Goal: Task Accomplishment & Management: Complete application form

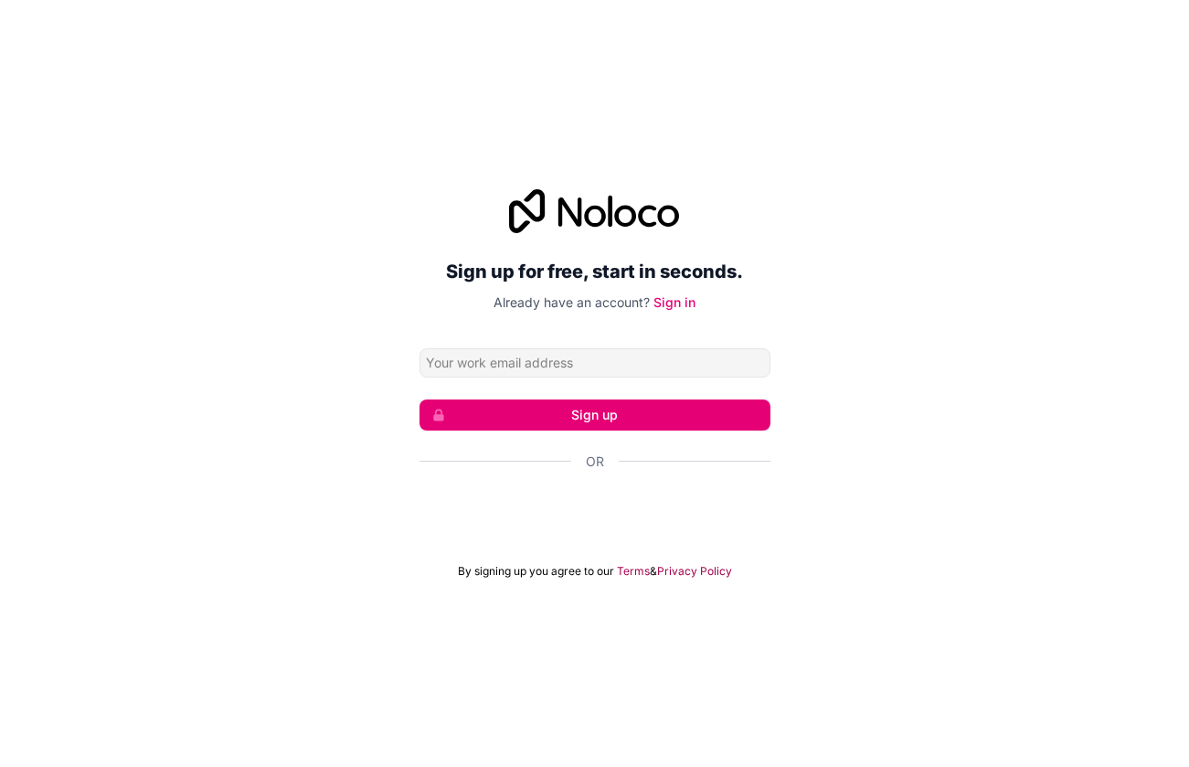
click at [511, 361] on input "Email address" at bounding box center [595, 362] width 351 height 29
type input "[EMAIL_ADDRESS][DOMAIN_NAME]"
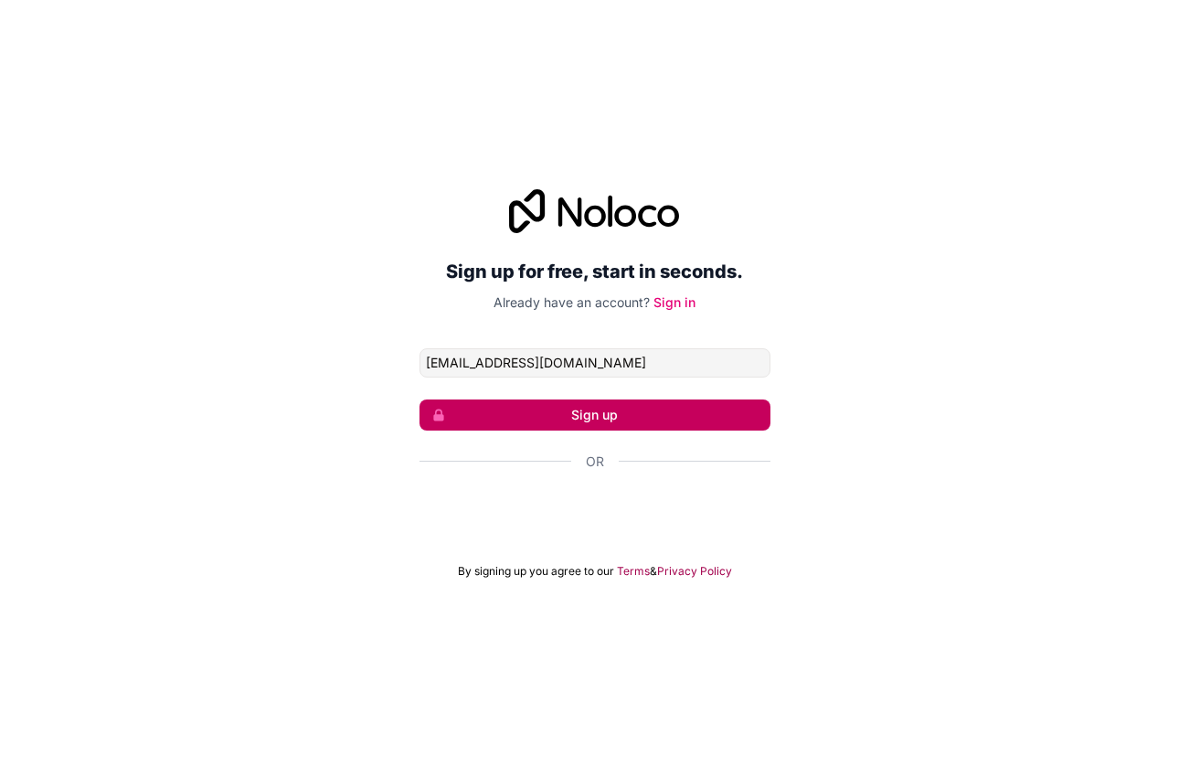
click at [504, 421] on button "Sign up" at bounding box center [595, 414] width 351 height 31
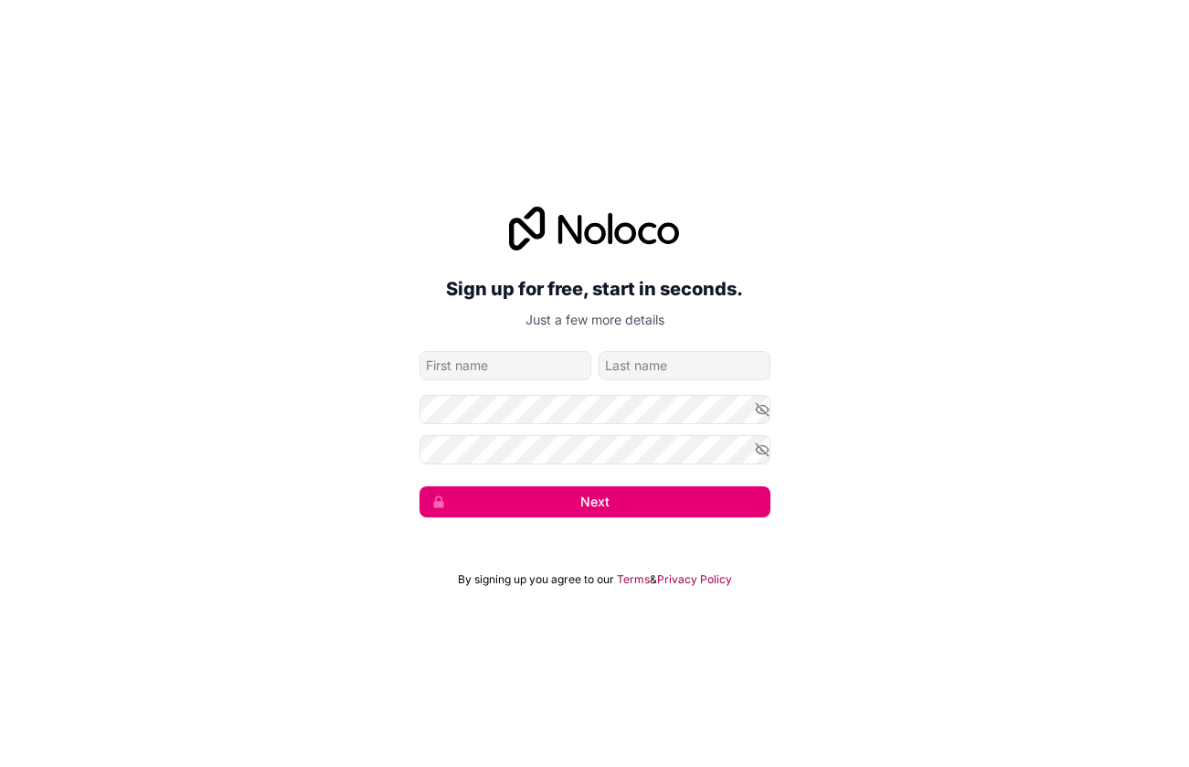
click at [472, 368] on input "given-name" at bounding box center [506, 365] width 172 height 29
type input "eynard"
click at [628, 357] on input "family-name" at bounding box center [685, 365] width 172 height 29
type input "enguerrand"
click at [766, 403] on icon "button" at bounding box center [762, 409] width 16 height 16
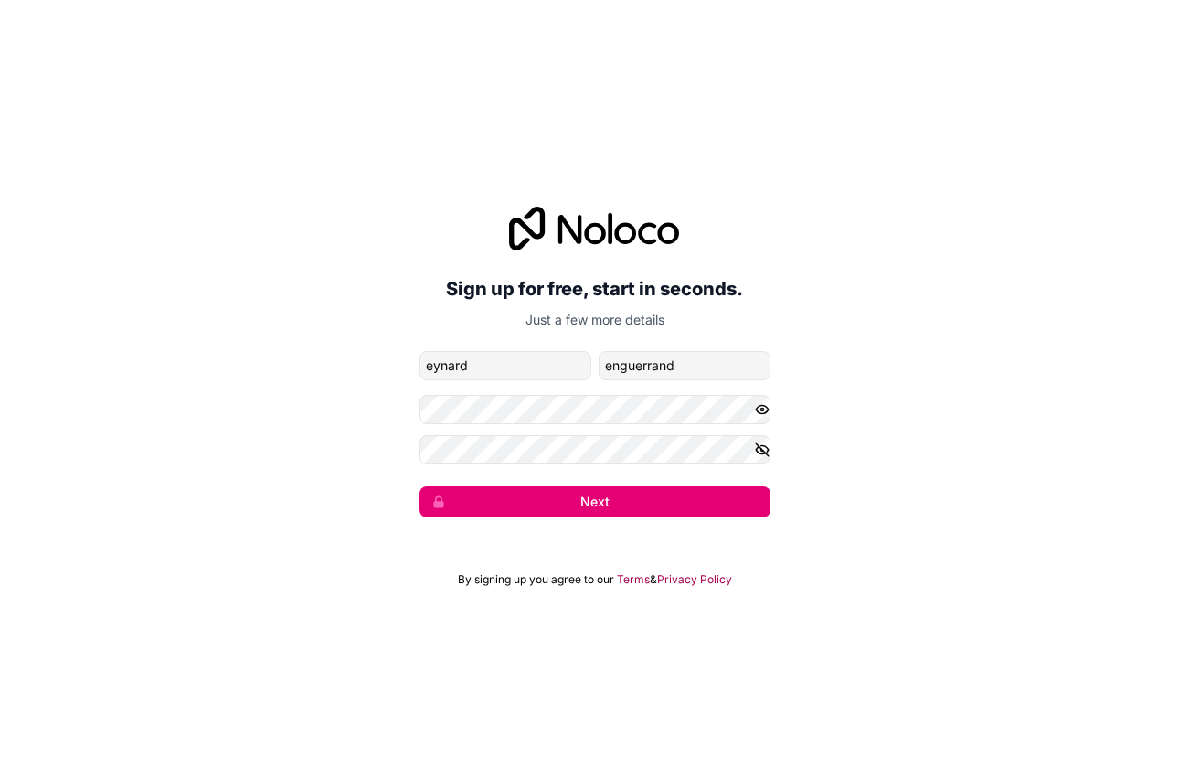
click at [761, 446] on icon "button" at bounding box center [762, 450] width 16 height 16
click at [591, 502] on button "Next" at bounding box center [595, 501] width 351 height 31
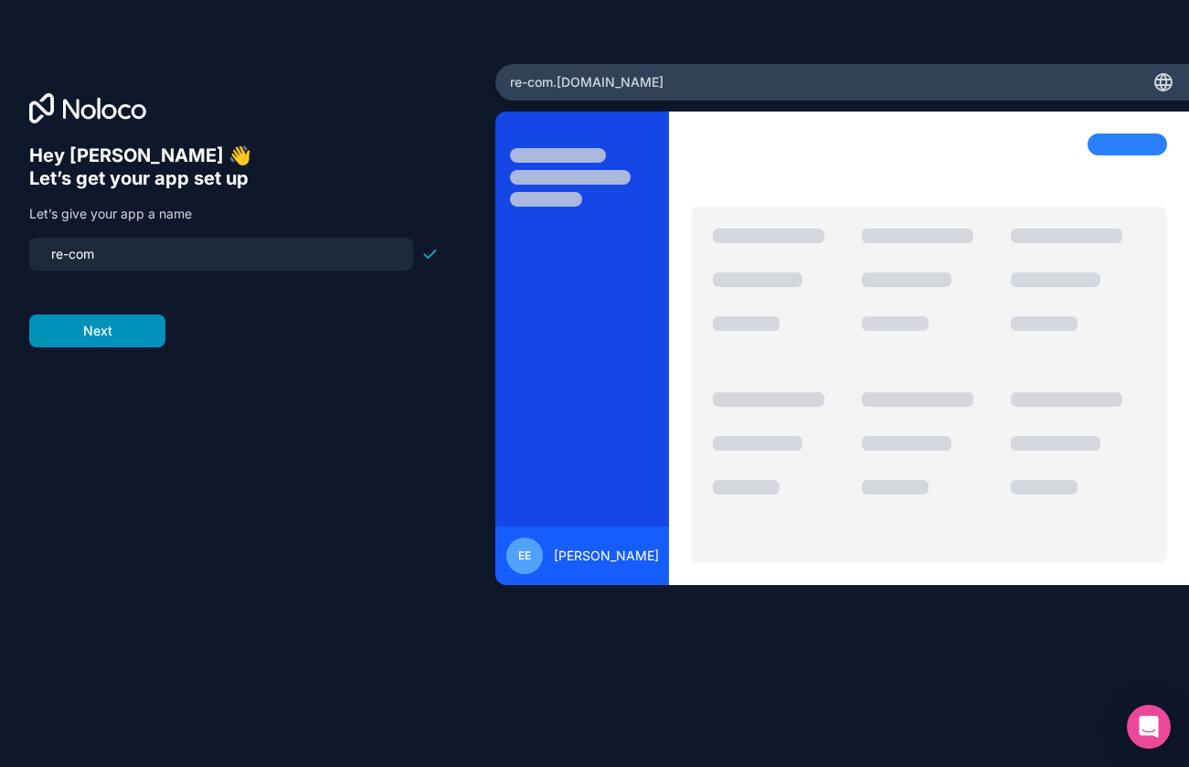
click at [121, 326] on button "Next" at bounding box center [97, 330] width 136 height 33
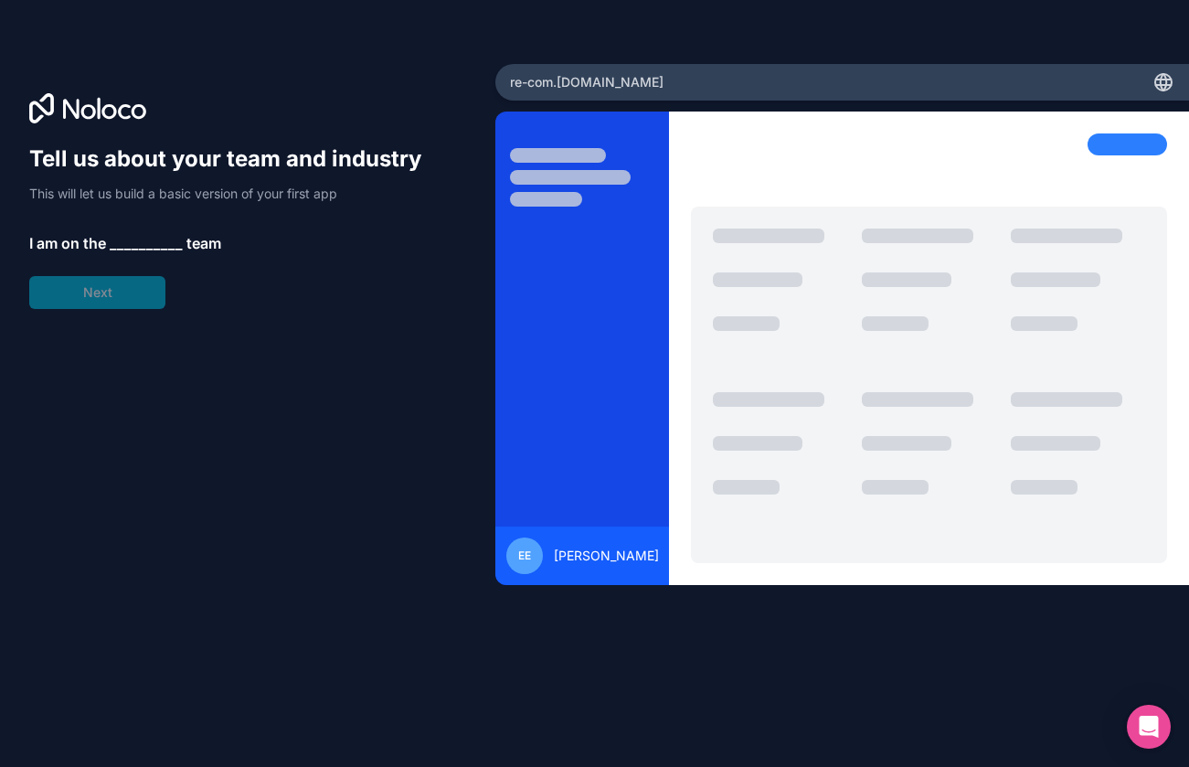
click at [134, 240] on span "__________" at bounding box center [146, 243] width 73 height 22
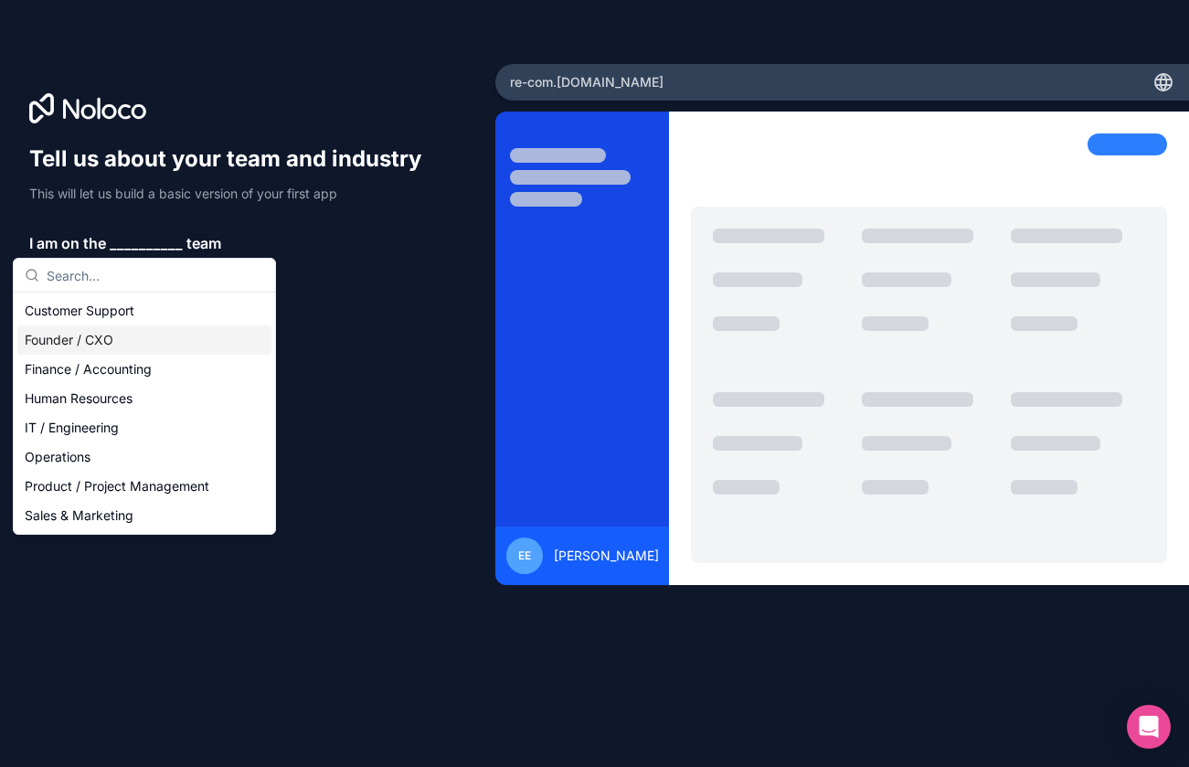
click at [113, 342] on div "Founder / CXO" at bounding box center [144, 339] width 254 height 29
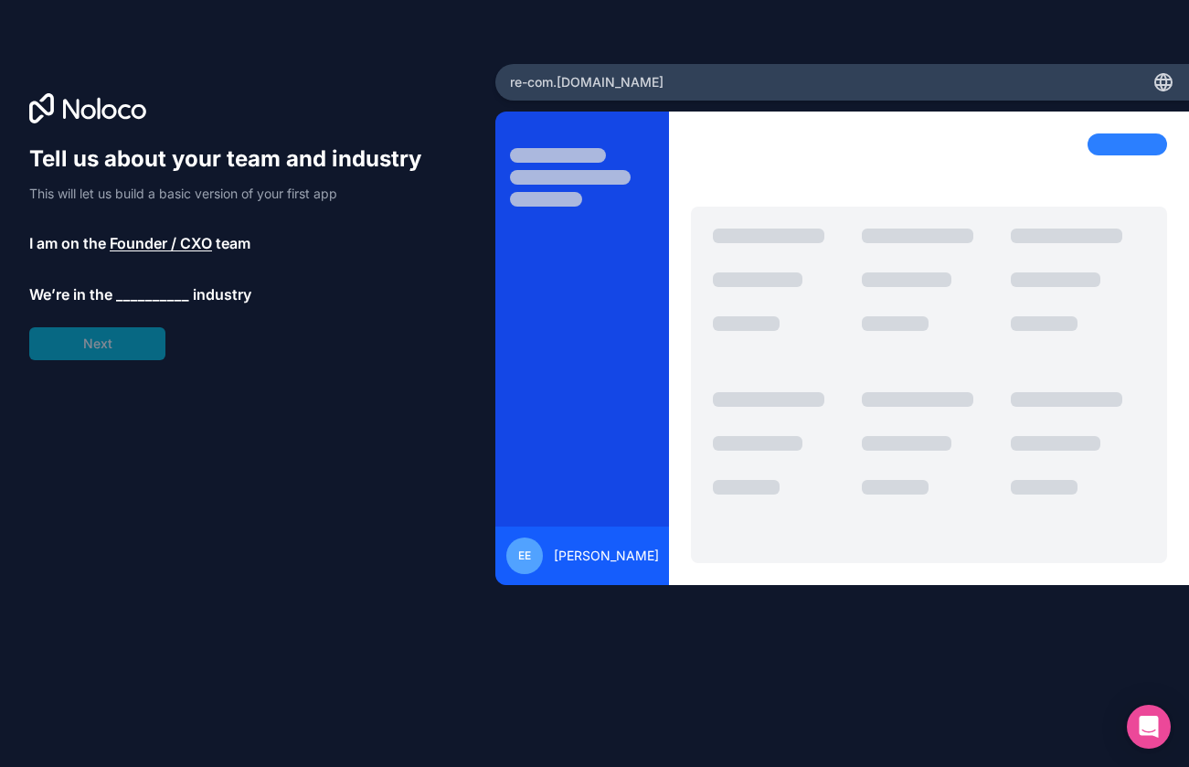
click at [153, 292] on span "__________" at bounding box center [152, 294] width 73 height 22
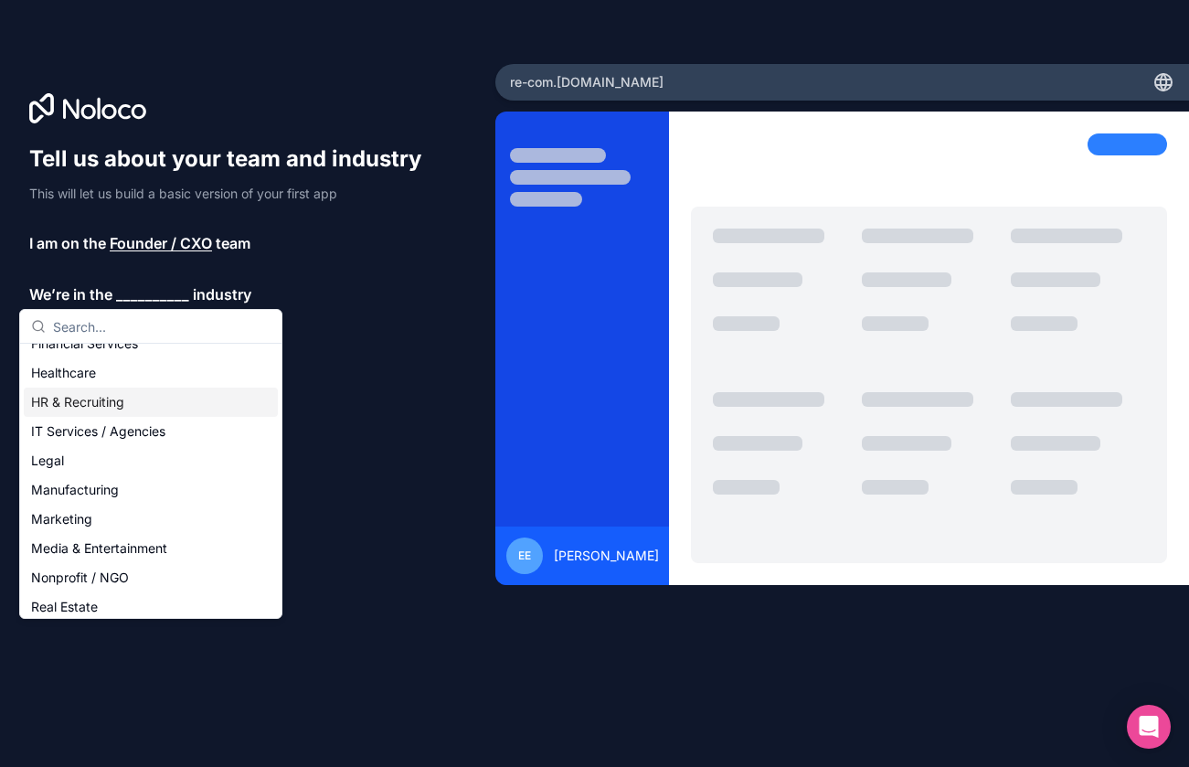
scroll to position [168, 0]
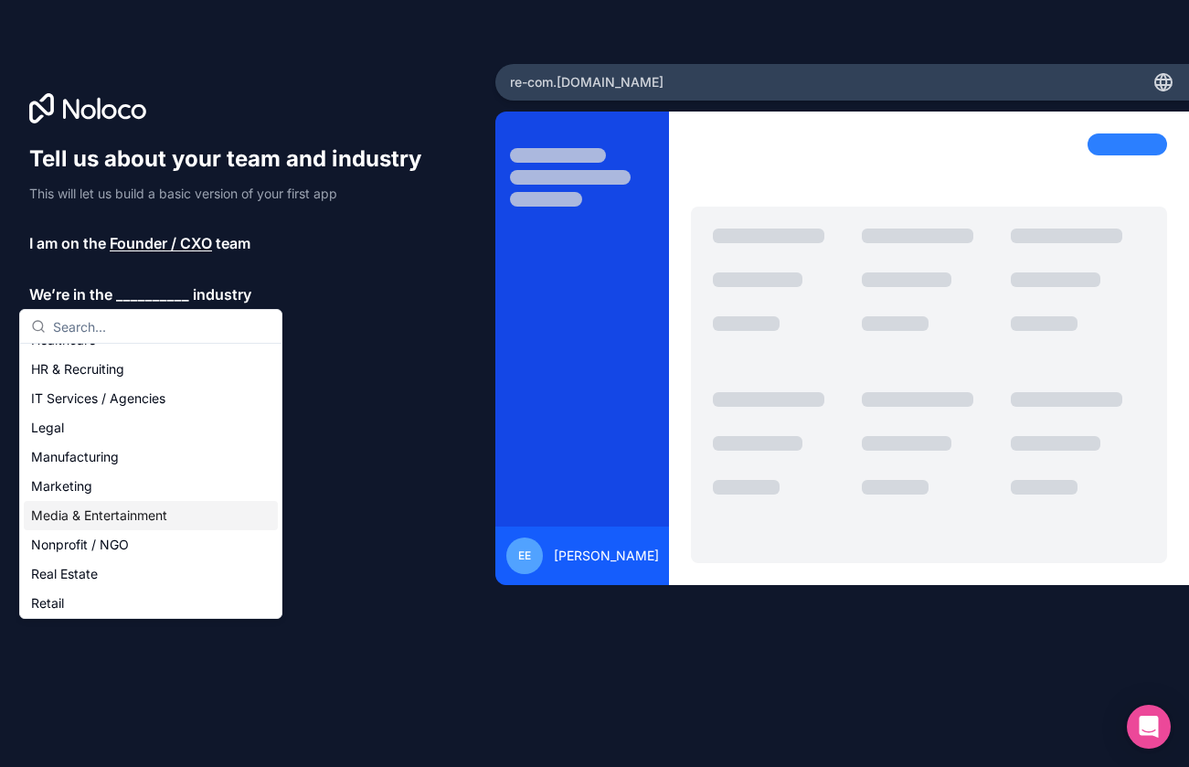
click at [114, 514] on div "Media & Entertainment" at bounding box center [151, 515] width 254 height 29
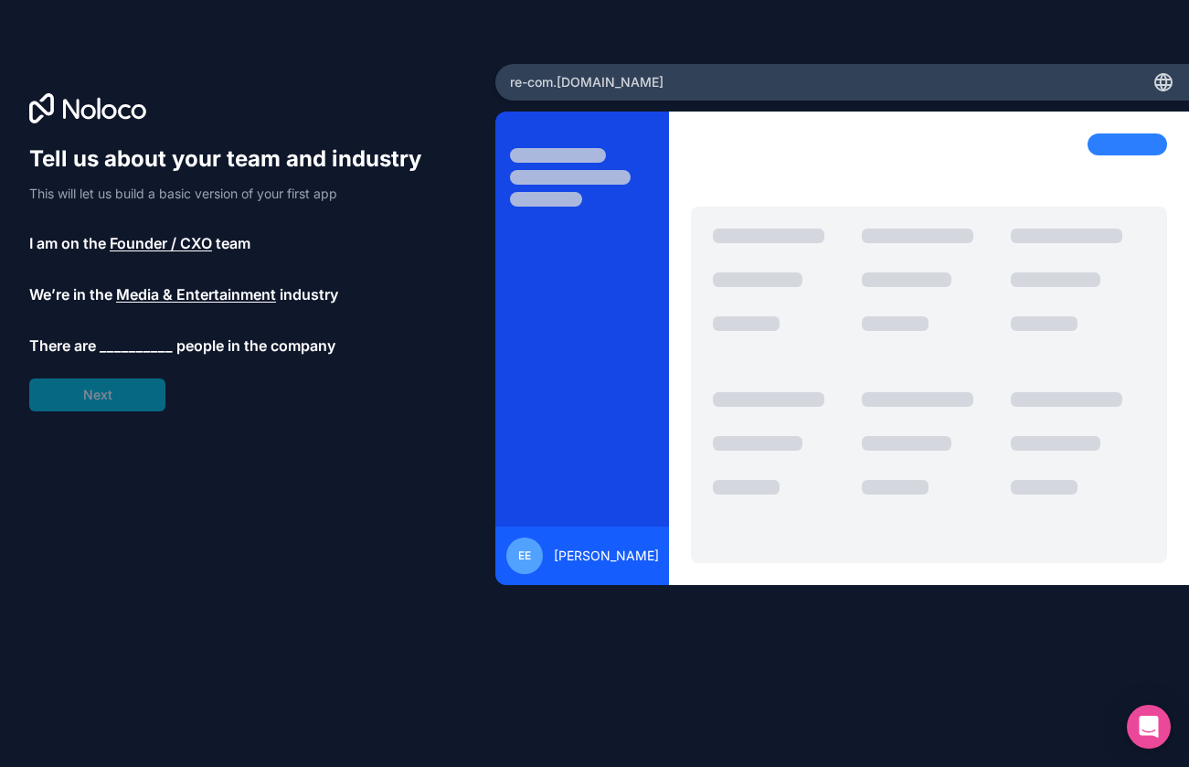
click at [120, 345] on span "__________" at bounding box center [136, 346] width 73 height 22
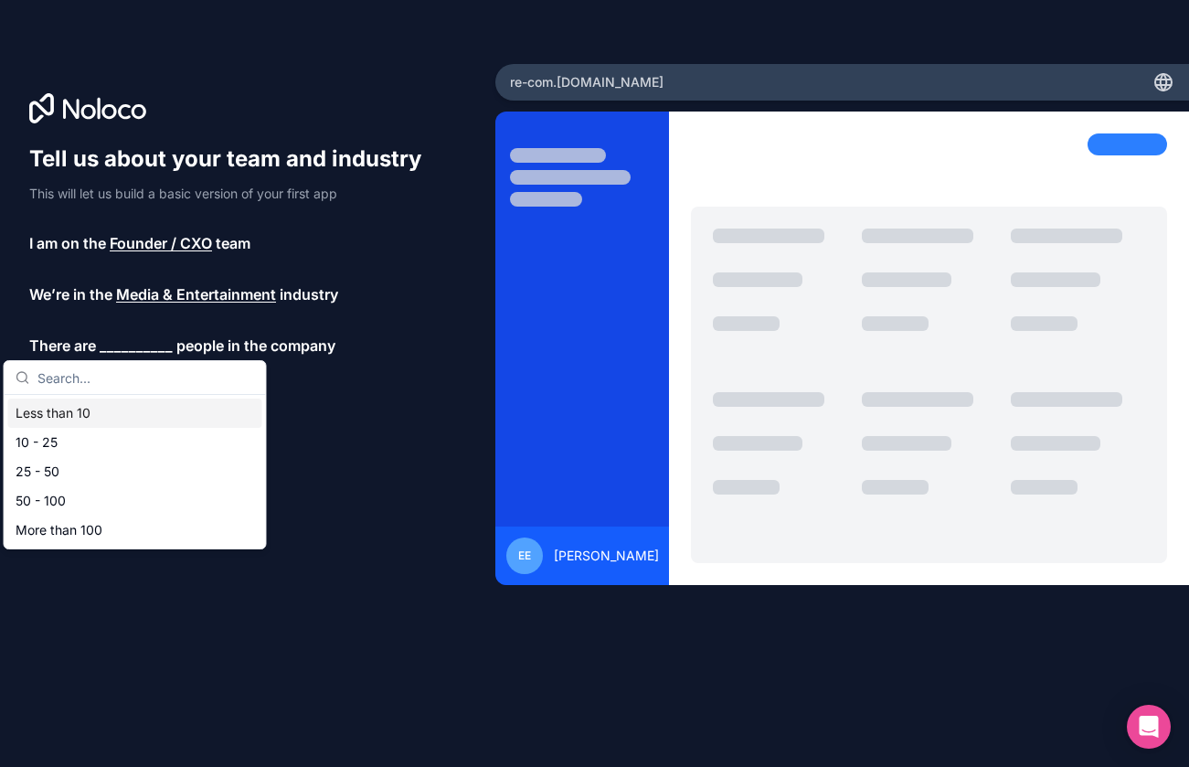
click at [113, 412] on div "Less than 10" at bounding box center [135, 413] width 254 height 29
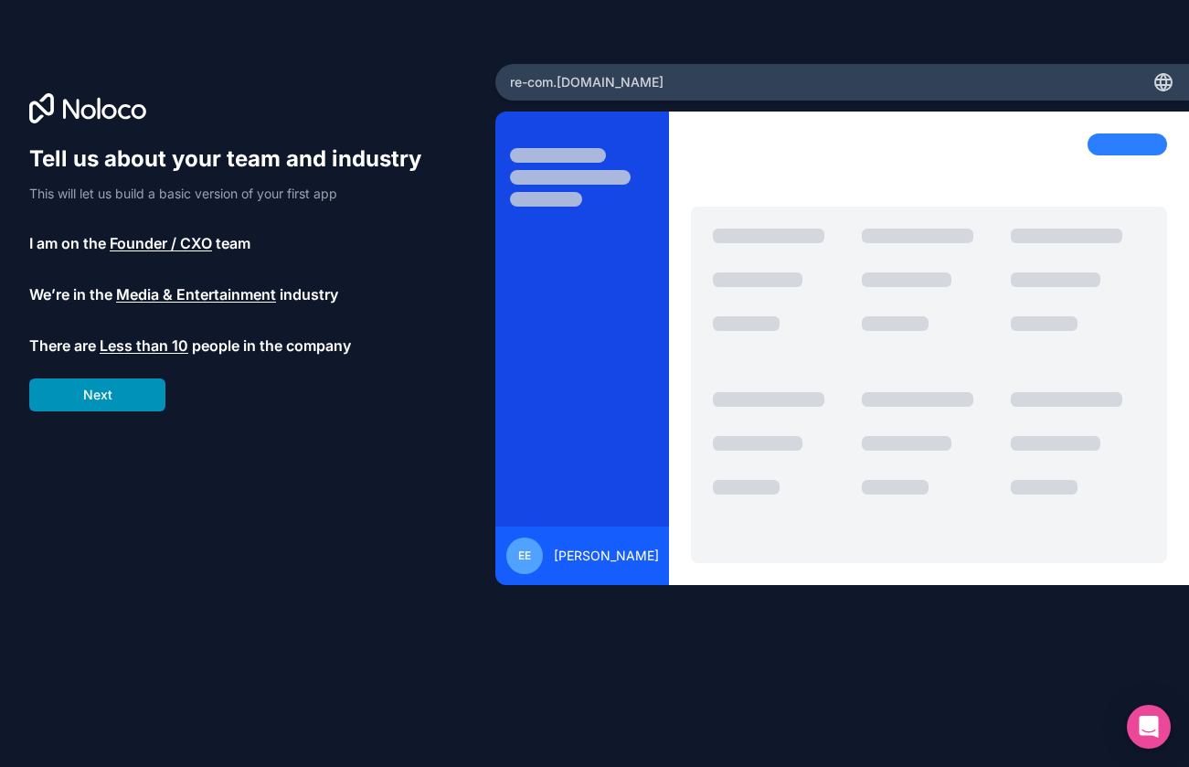
click at [112, 400] on button "Next" at bounding box center [97, 394] width 136 height 33
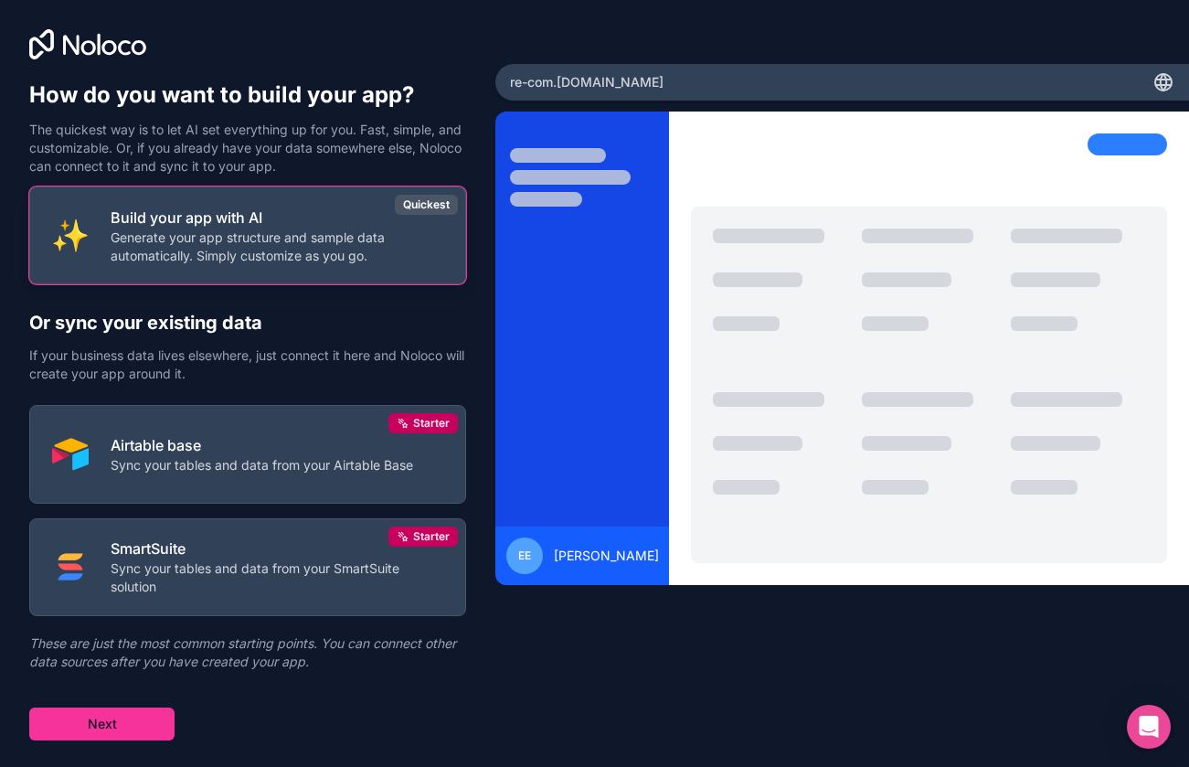
click at [240, 241] on p "Generate your app structure and sample data automatically. Simply customize as …" at bounding box center [277, 247] width 333 height 37
click at [290, 219] on p "Build your app with AI" at bounding box center [277, 218] width 333 height 22
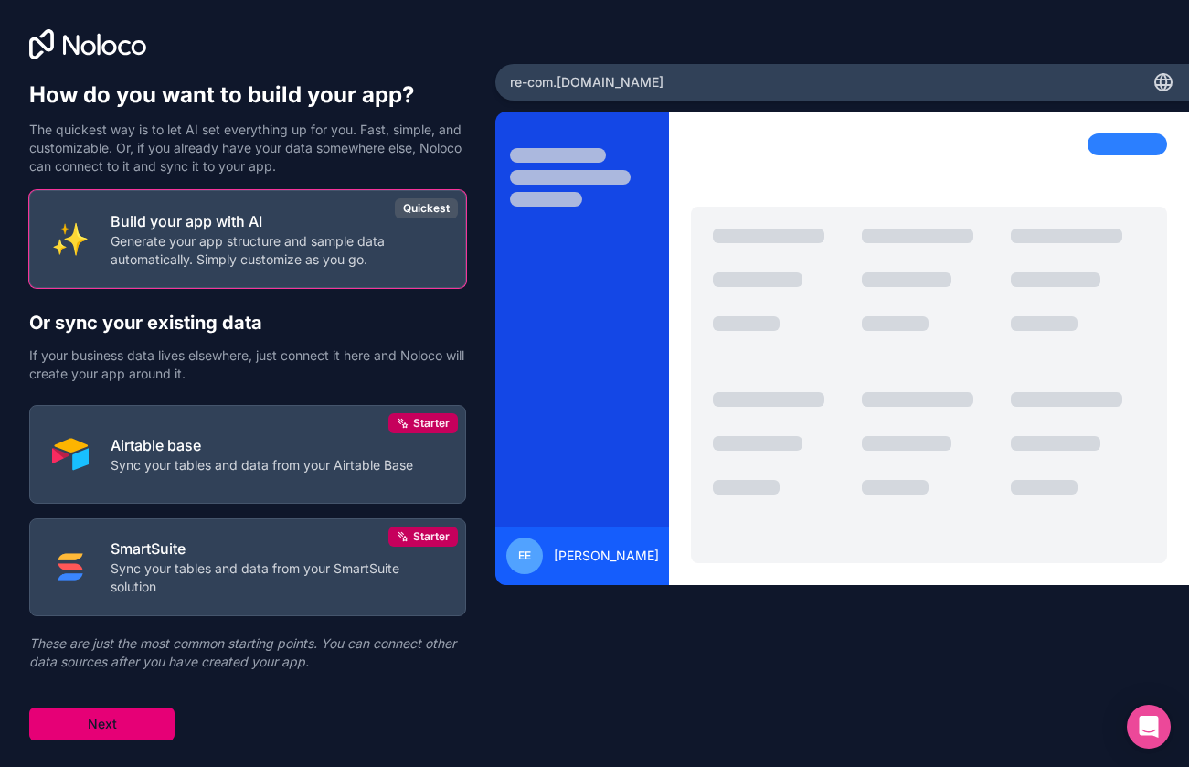
click at [139, 729] on button "Next" at bounding box center [101, 724] width 145 height 33
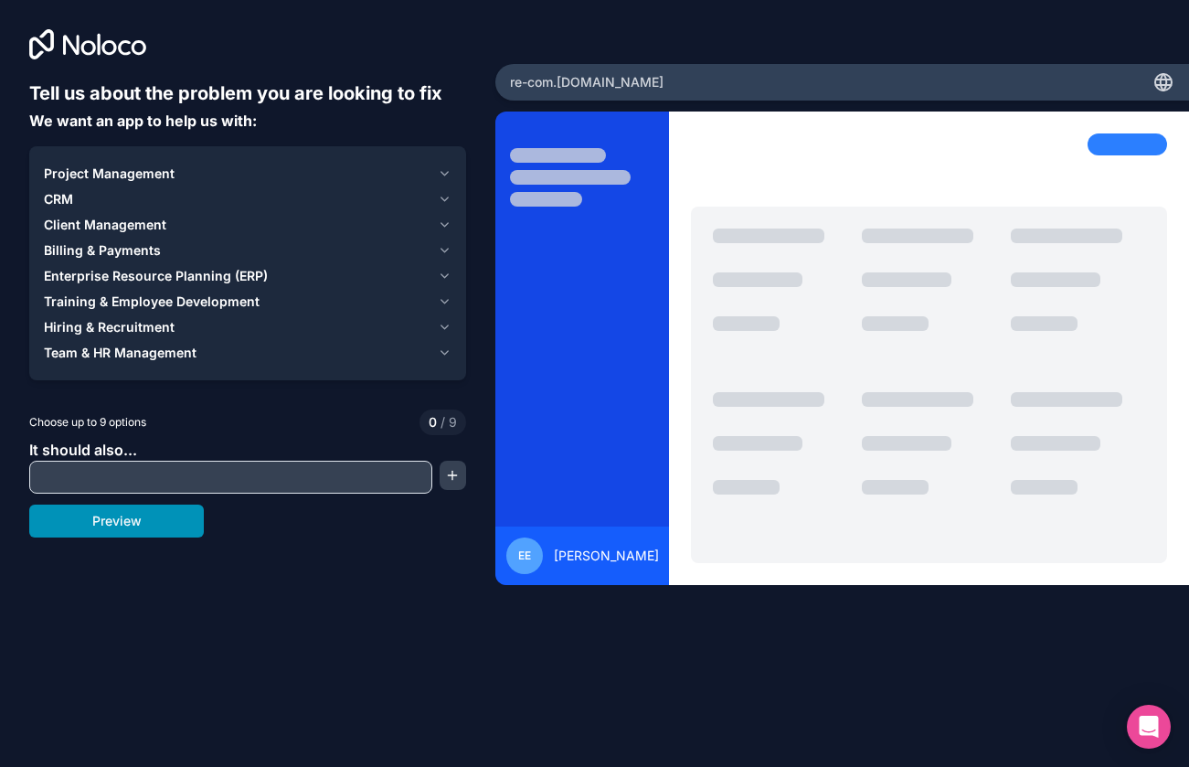
click at [144, 527] on button "Preview" at bounding box center [116, 521] width 175 height 33
click at [148, 487] on input "text" at bounding box center [231, 477] width 394 height 26
type input "d"
click at [149, 519] on button "Preview" at bounding box center [116, 521] width 175 height 33
click at [250, 353] on div "Team & HR Management" at bounding box center [237, 353] width 387 height 18
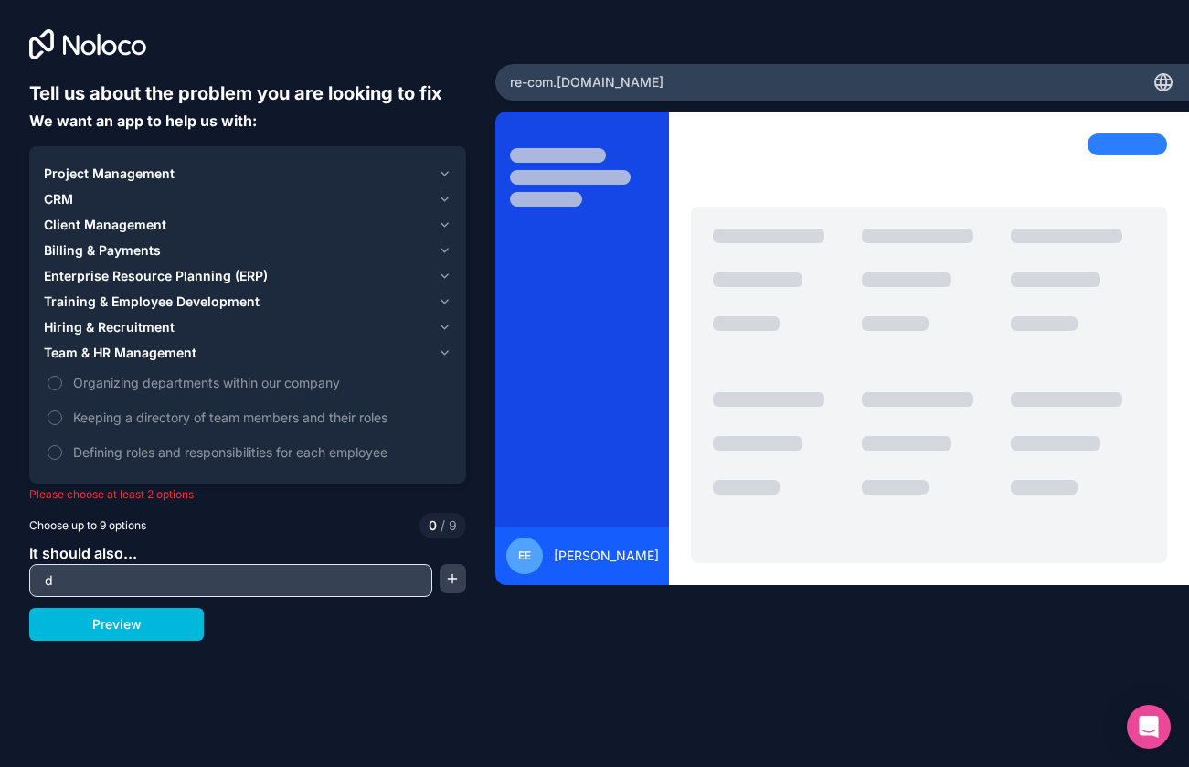
click at [248, 353] on div "Team & HR Management" at bounding box center [237, 353] width 387 height 18
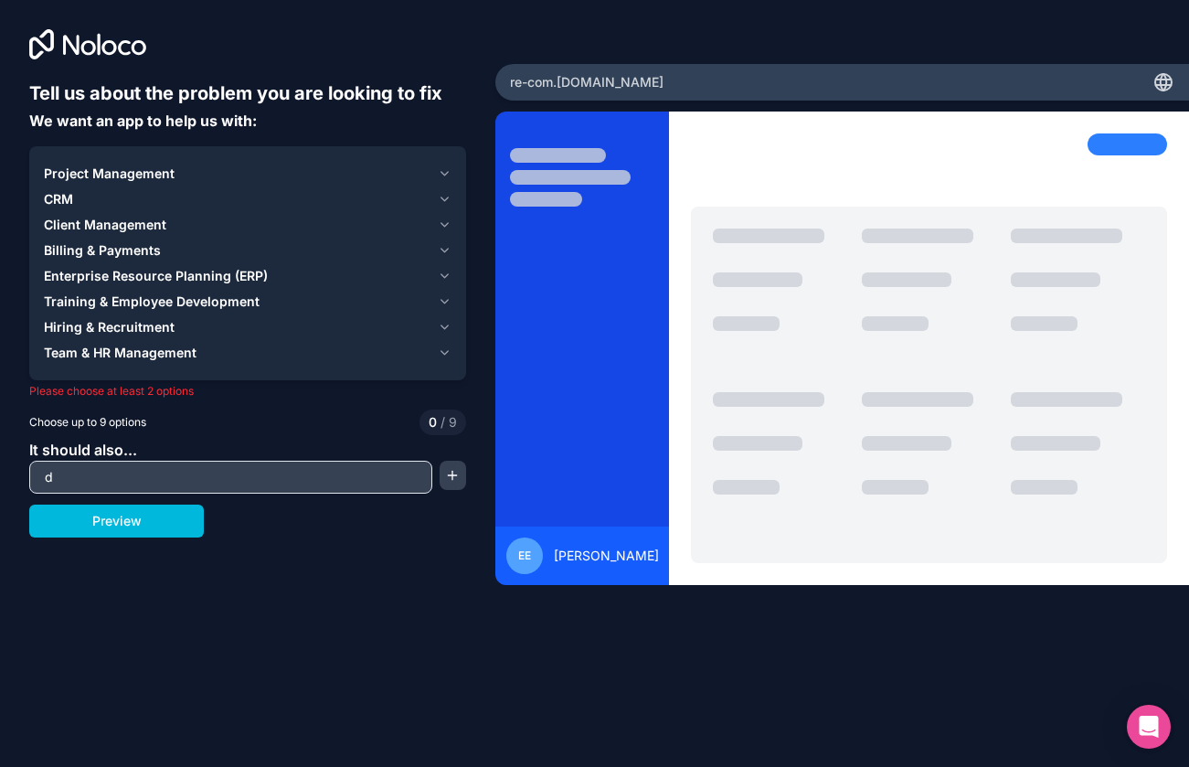
click at [210, 303] on span "Training & Employee Development" at bounding box center [152, 302] width 216 height 18
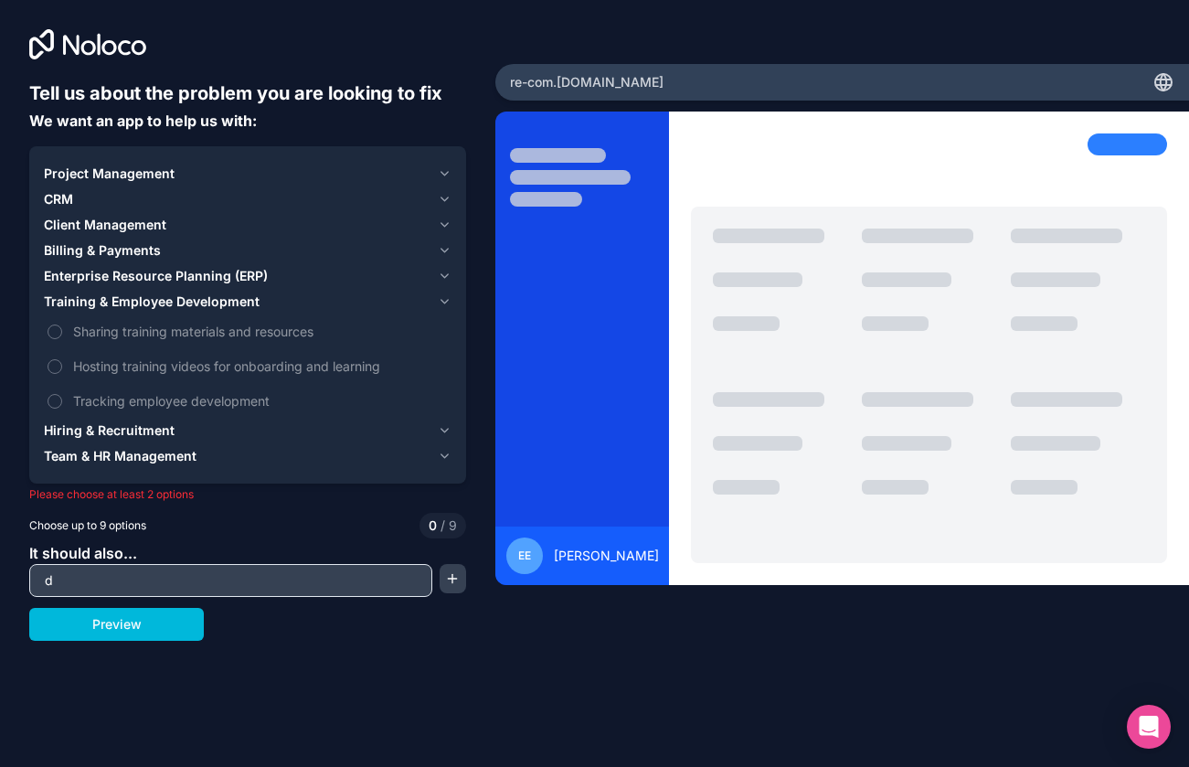
click at [154, 333] on span "Sharing training materials and resources" at bounding box center [260, 331] width 375 height 19
click at [62, 333] on button "Sharing training materials and resources" at bounding box center [55, 332] width 15 height 15
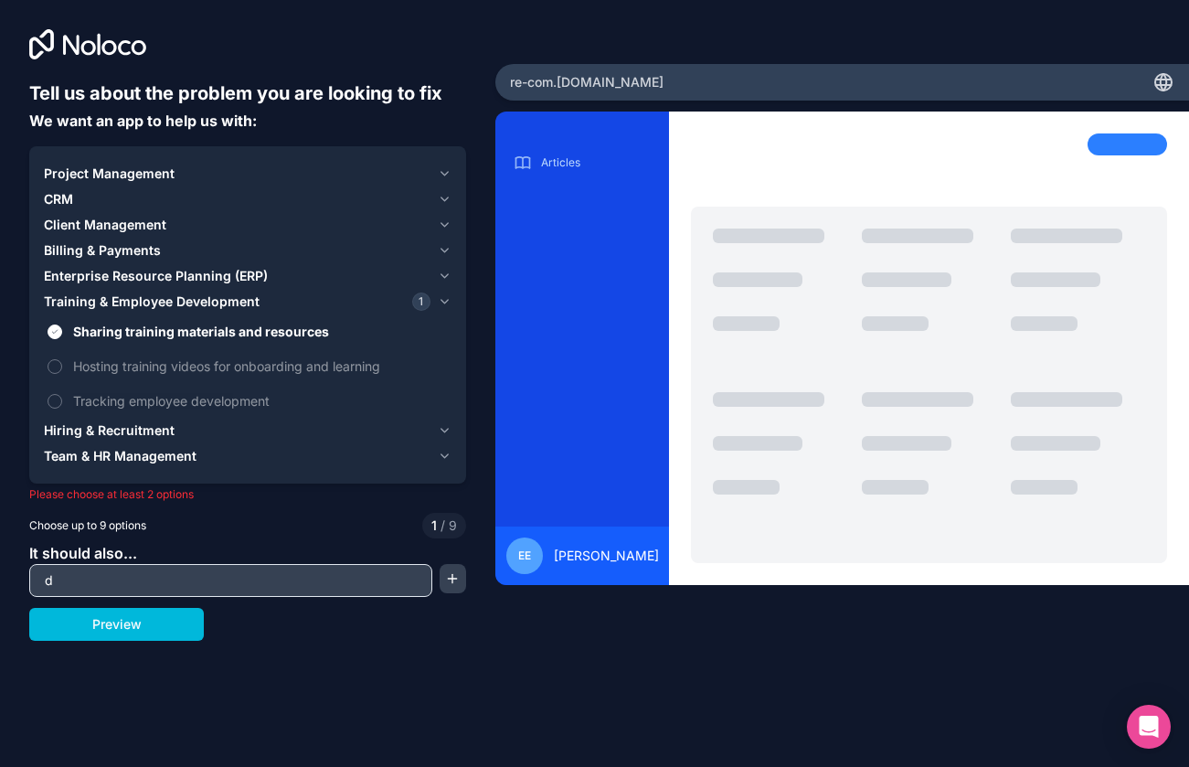
click at [136, 365] on span "Hosting training videos for onboarding and learning" at bounding box center [260, 366] width 375 height 19
click at [62, 365] on button "Hosting training videos for onboarding and learning" at bounding box center [55, 366] width 15 height 15
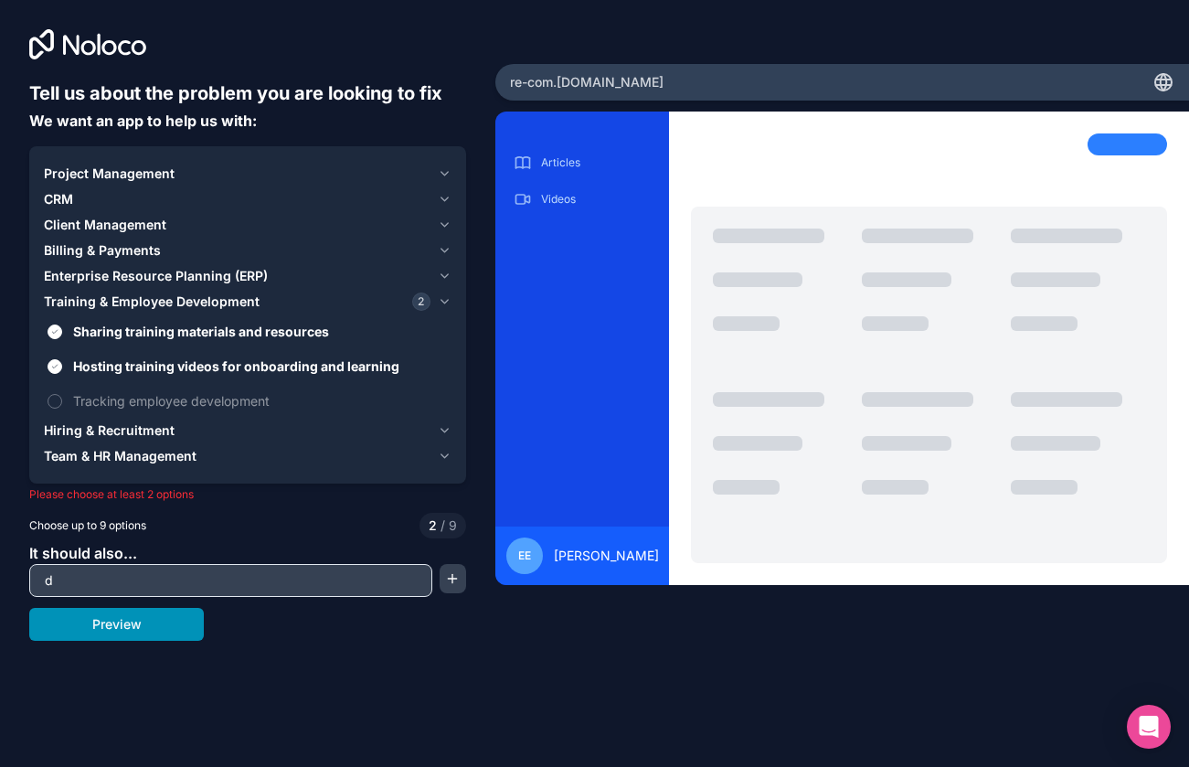
click at [113, 618] on button "Preview" at bounding box center [116, 624] width 175 height 33
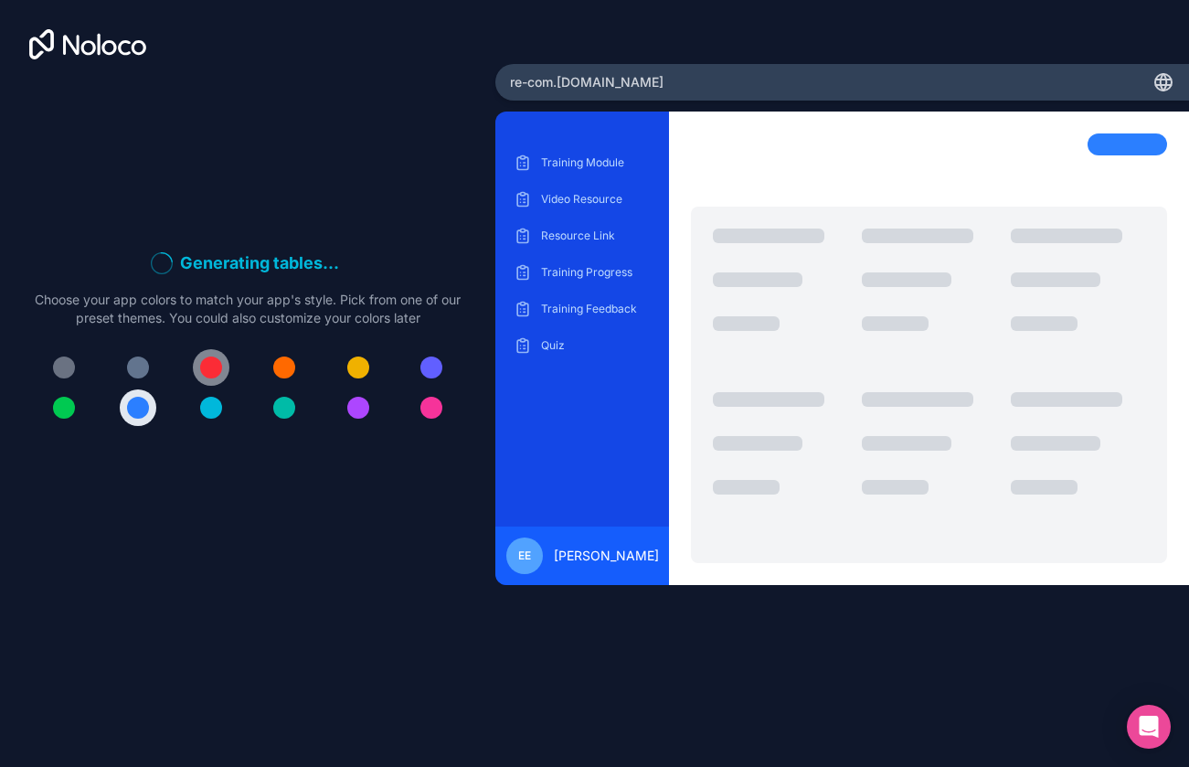
click at [219, 360] on div at bounding box center [211, 368] width 22 height 22
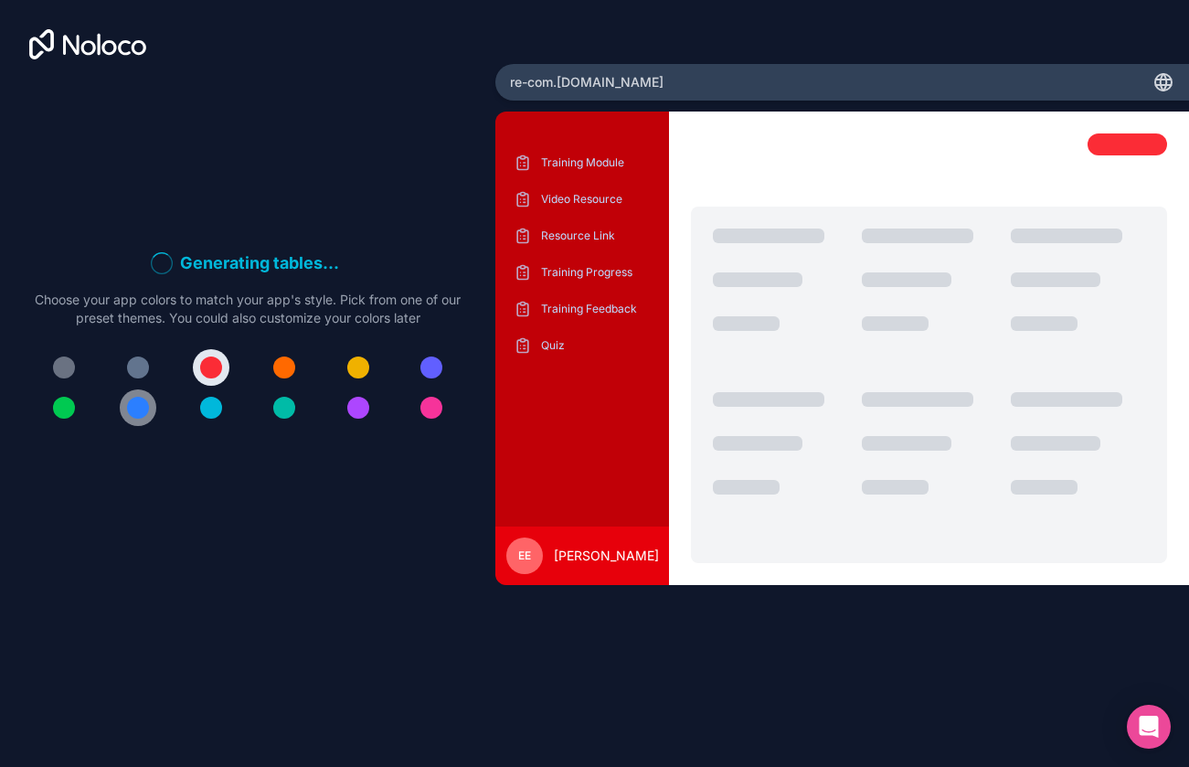
click at [136, 410] on div at bounding box center [138, 408] width 22 height 22
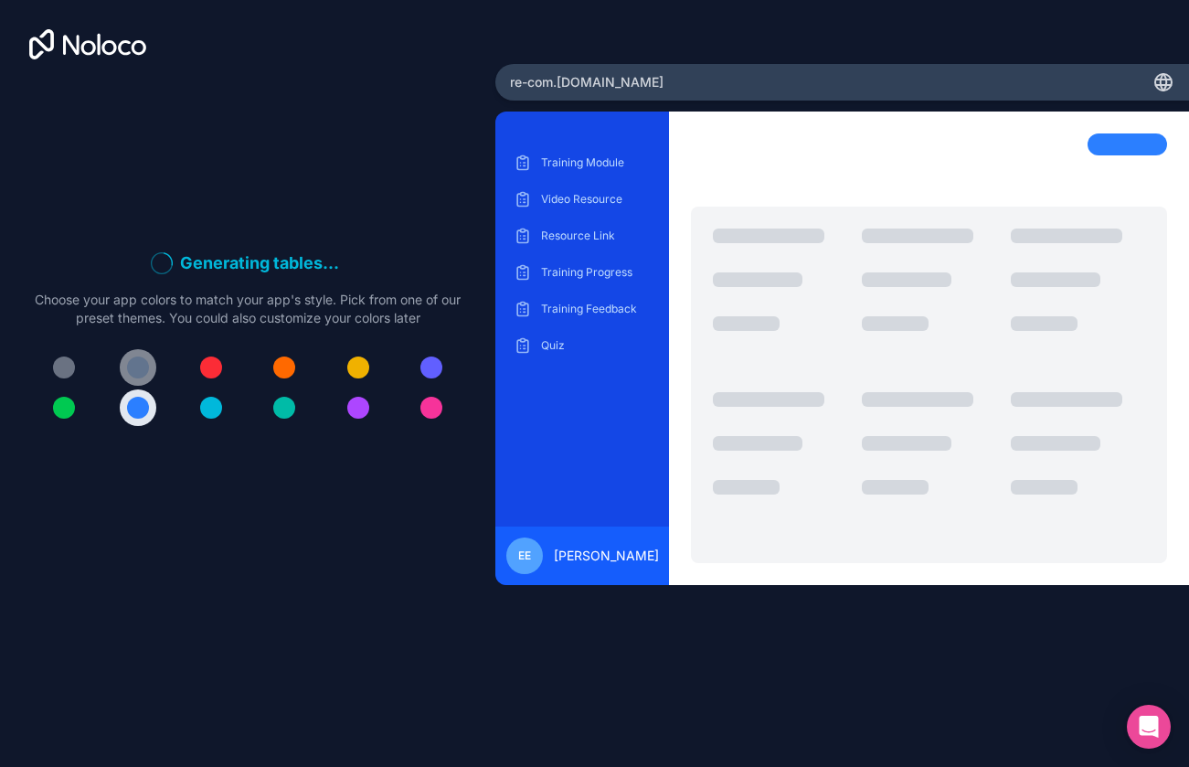
click at [130, 351] on button at bounding box center [138, 367] width 37 height 37
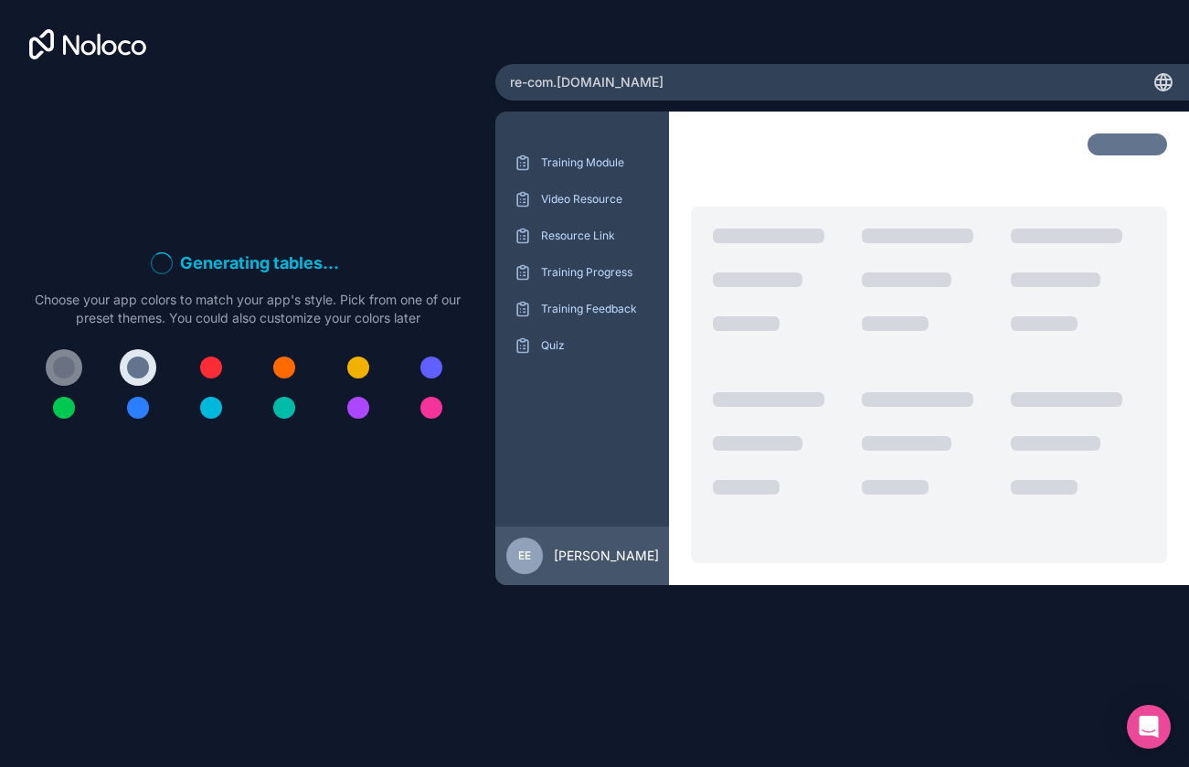
click at [66, 370] on div at bounding box center [64, 368] width 22 height 22
click at [111, 367] on div at bounding box center [247, 387] width 437 height 77
click at [128, 365] on div at bounding box center [138, 368] width 22 height 22
click at [56, 370] on div at bounding box center [64, 368] width 22 height 22
click at [133, 366] on div at bounding box center [138, 368] width 22 height 22
